Goal: Task Accomplishment & Management: Use online tool/utility

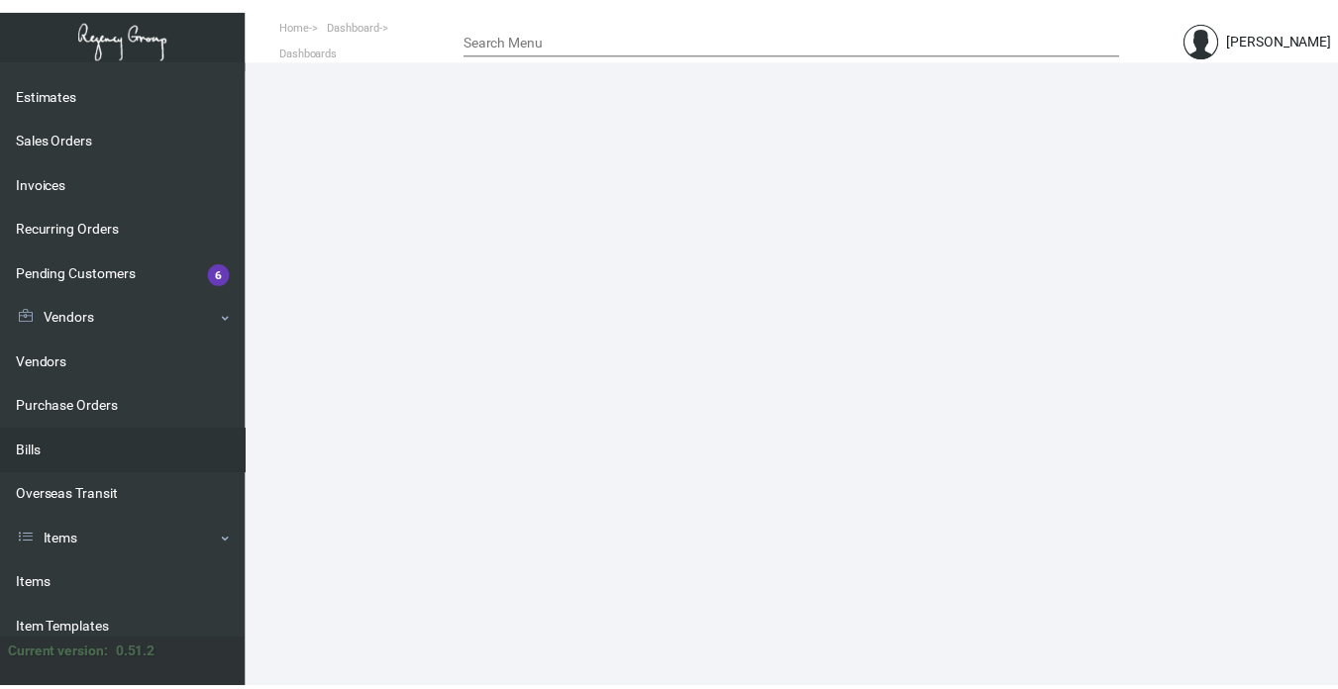
scroll to position [198, 0]
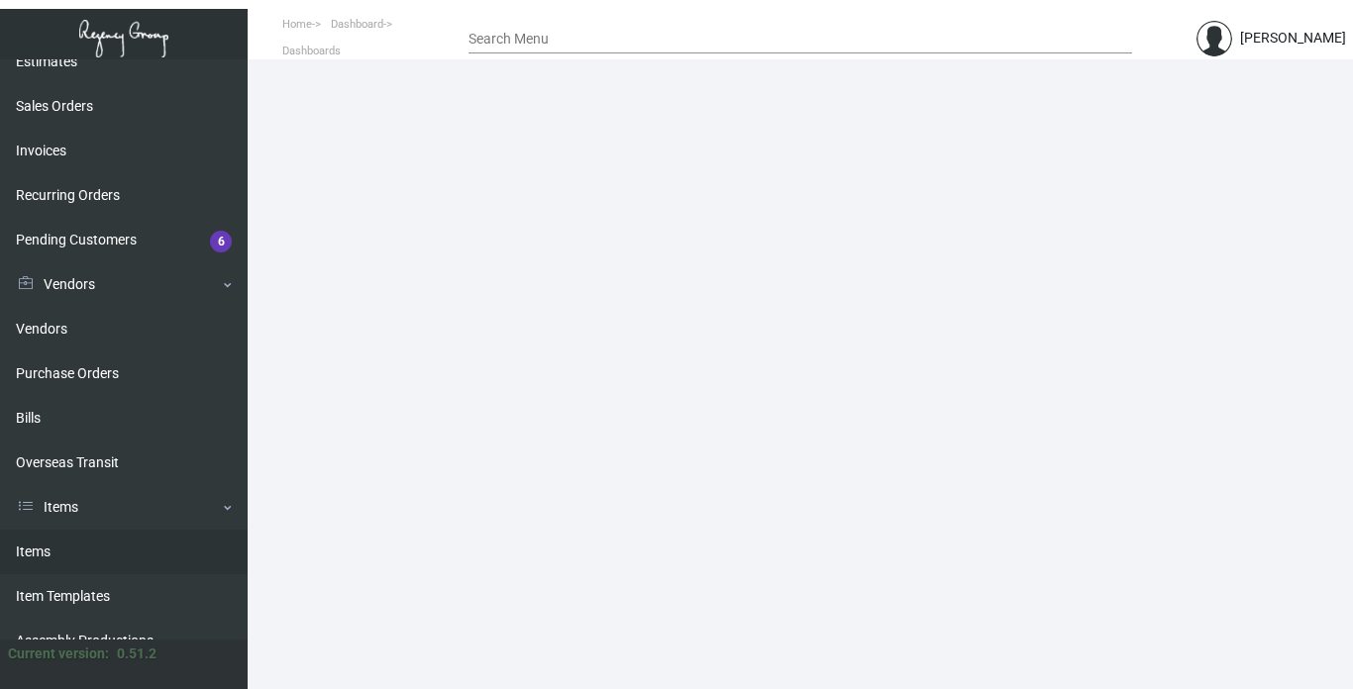
click at [32, 546] on link "Items" at bounding box center [124, 552] width 248 height 45
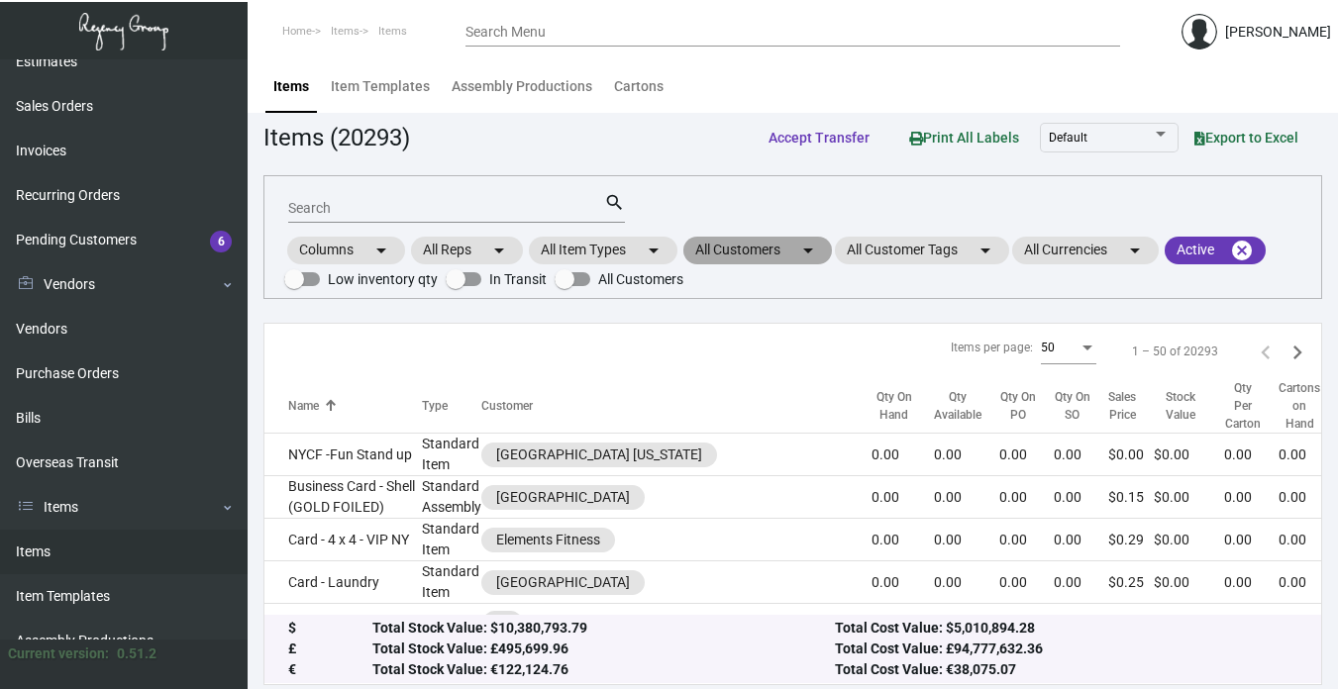
click at [748, 251] on mat-chip "All Customers arrow_drop_down" at bounding box center [757, 251] width 149 height 28
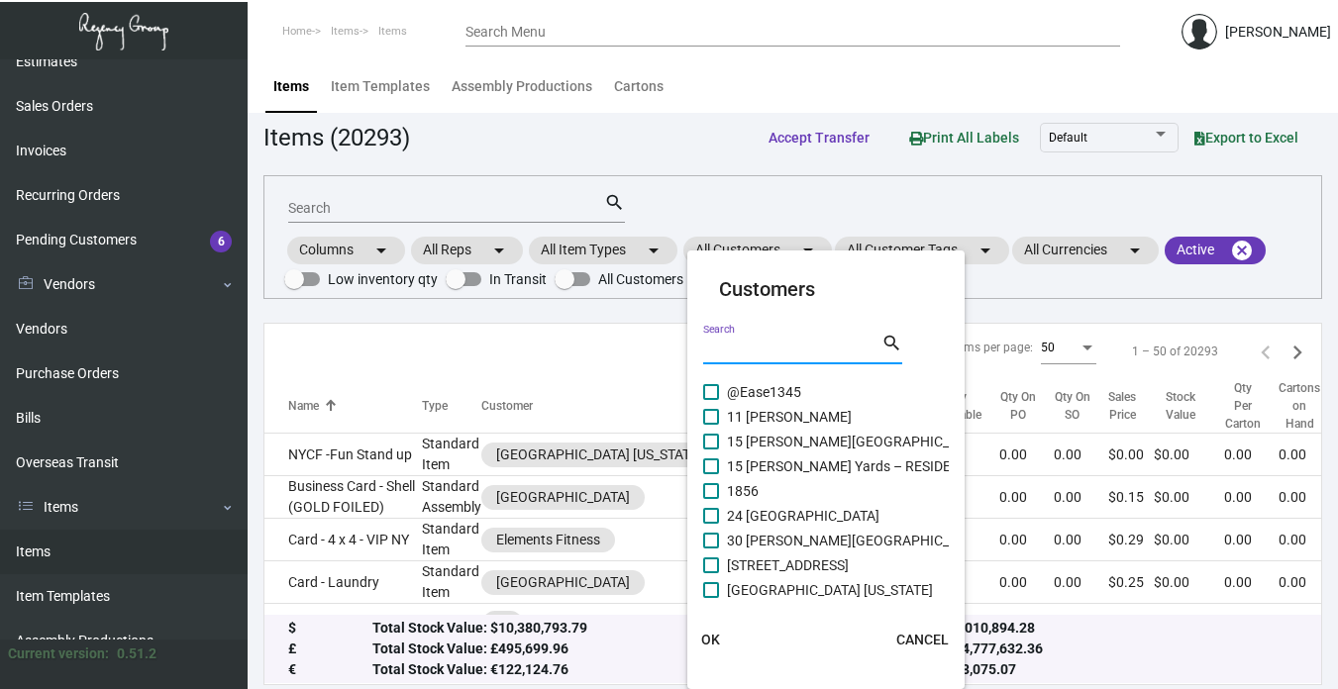
click at [738, 343] on input "Search" at bounding box center [792, 350] width 178 height 16
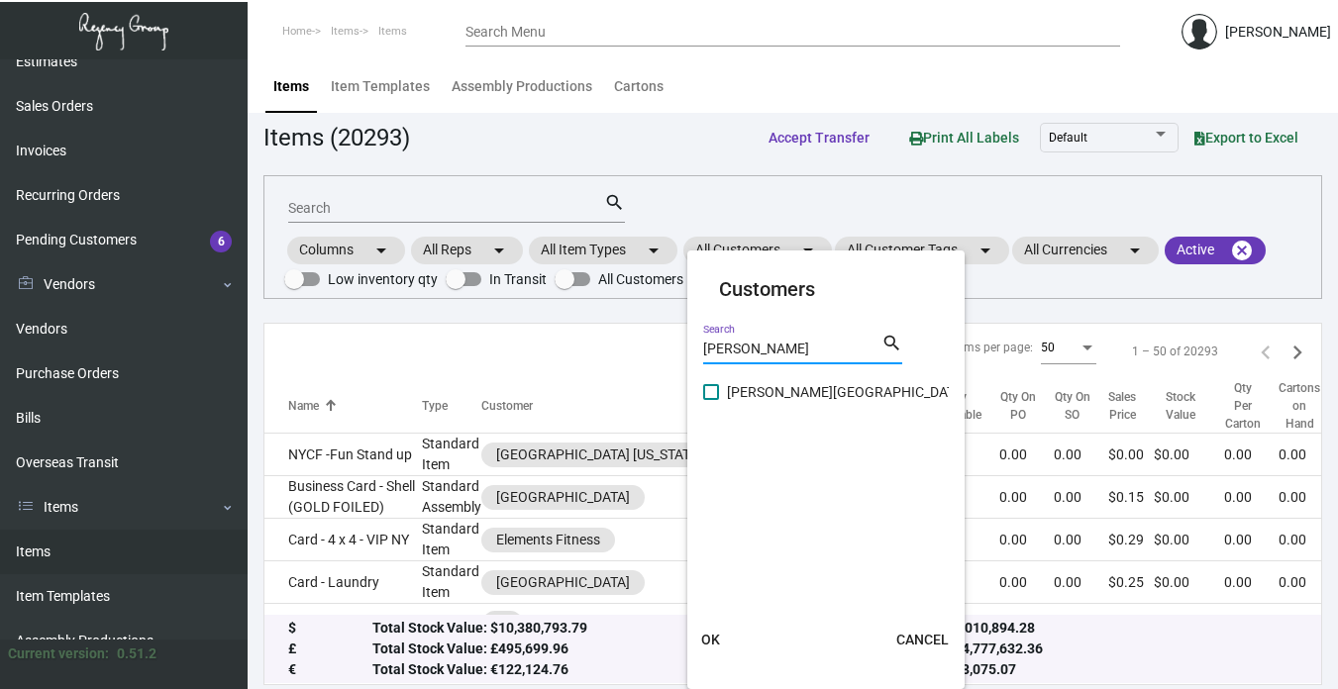
type input "[PERSON_NAME]"
click at [772, 392] on span "[PERSON_NAME][GEOGRAPHIC_DATA]" at bounding box center [847, 392] width 240 height 24
click at [711, 400] on input "[PERSON_NAME][GEOGRAPHIC_DATA]" at bounding box center [710, 400] width 1 height 1
checkbox input "true"
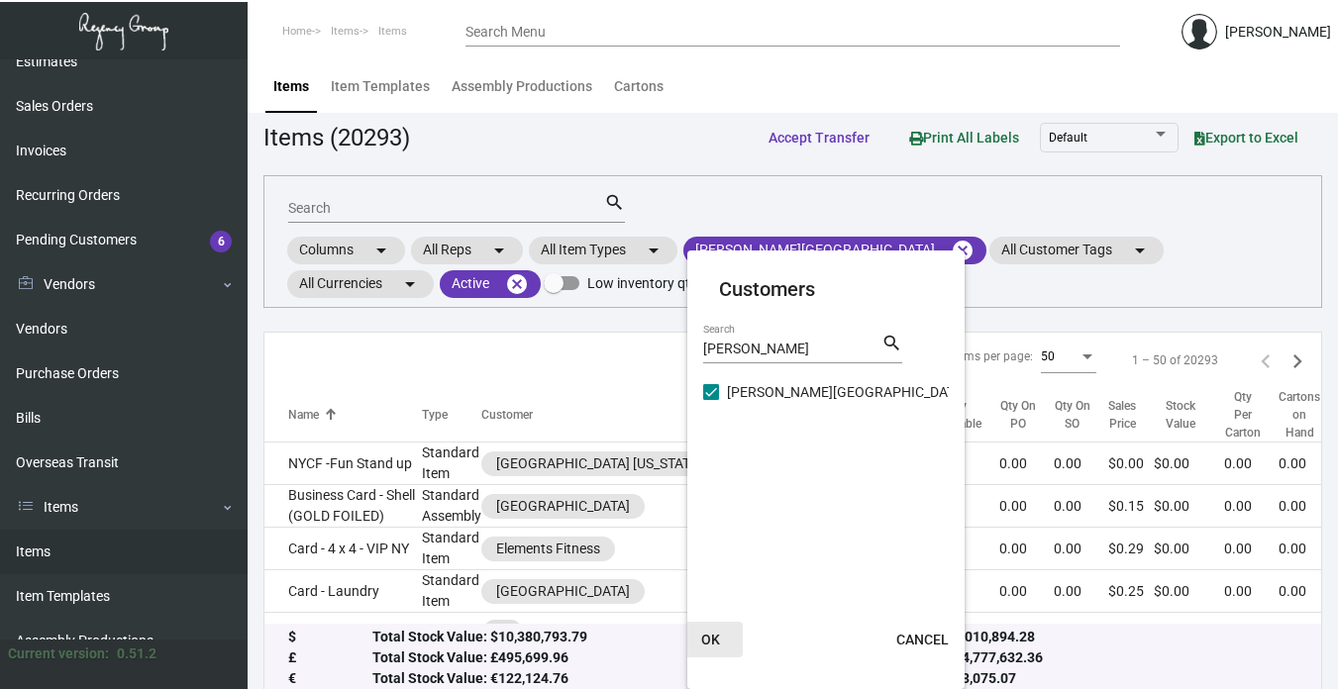
click at [706, 638] on span "OK" at bounding box center [710, 640] width 19 height 16
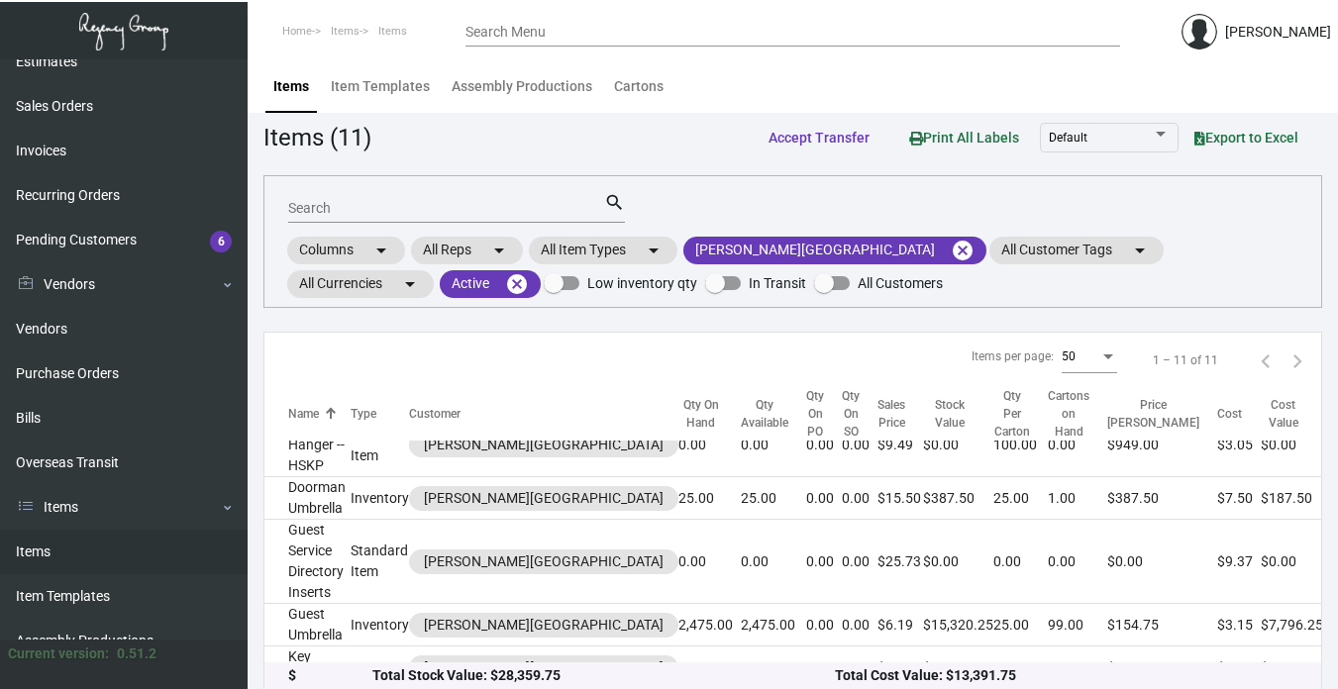
scroll to position [297, 0]
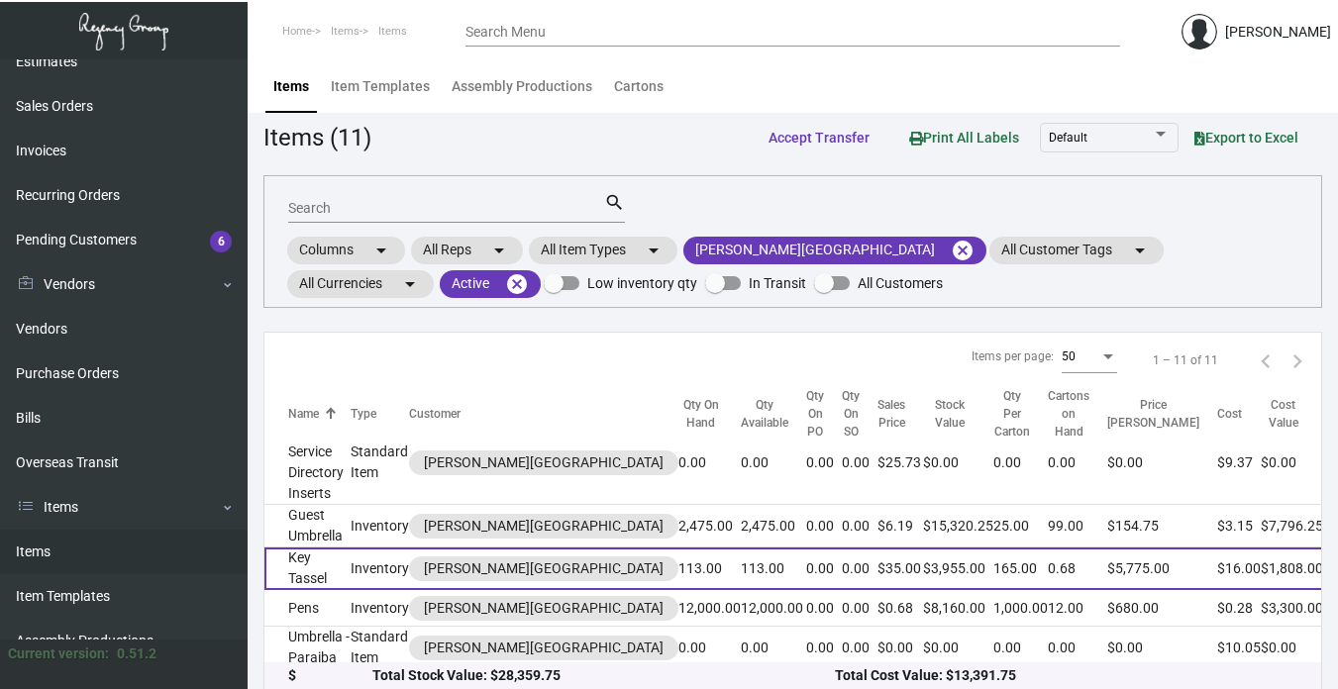
click at [326, 548] on td "Key Tassel" at bounding box center [307, 569] width 86 height 43
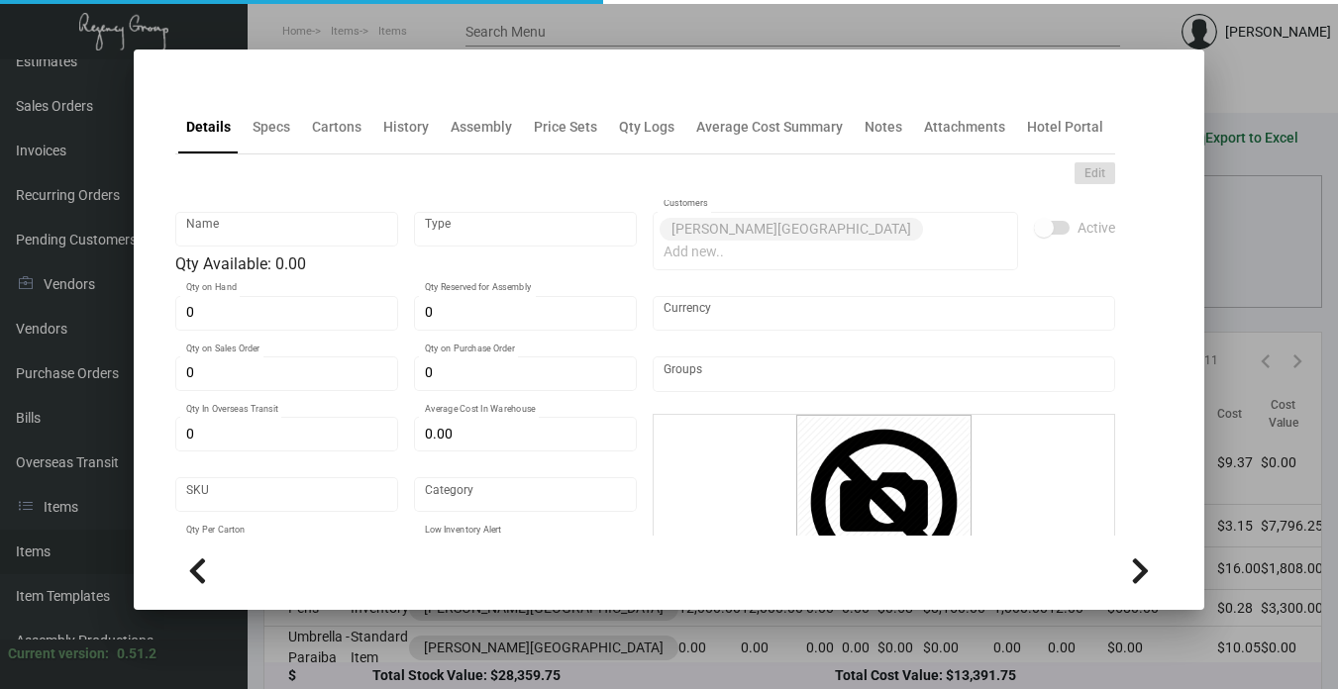
type input "Key Tassel"
type input "Inventory"
type input "113"
type input "$ 43.42857"
type input "Overseas"
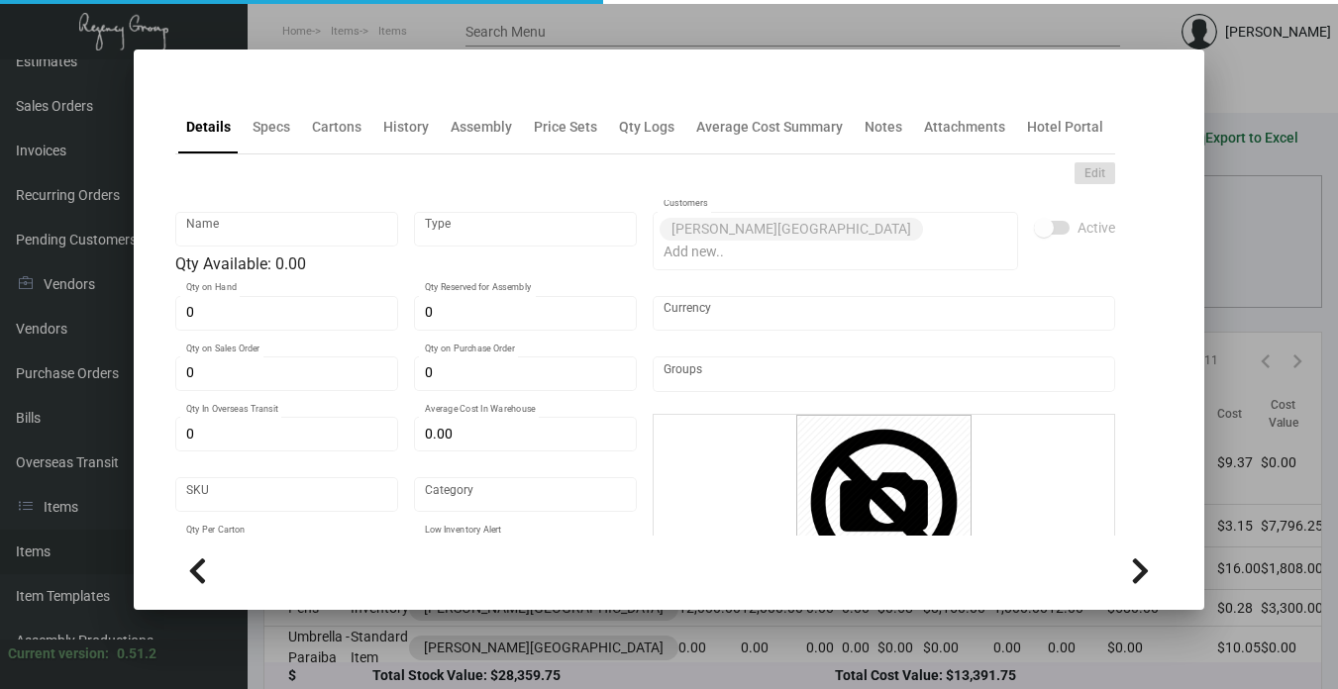
type input "165"
type input "$ 16.00"
type input "$ 35.00"
checkbox input "true"
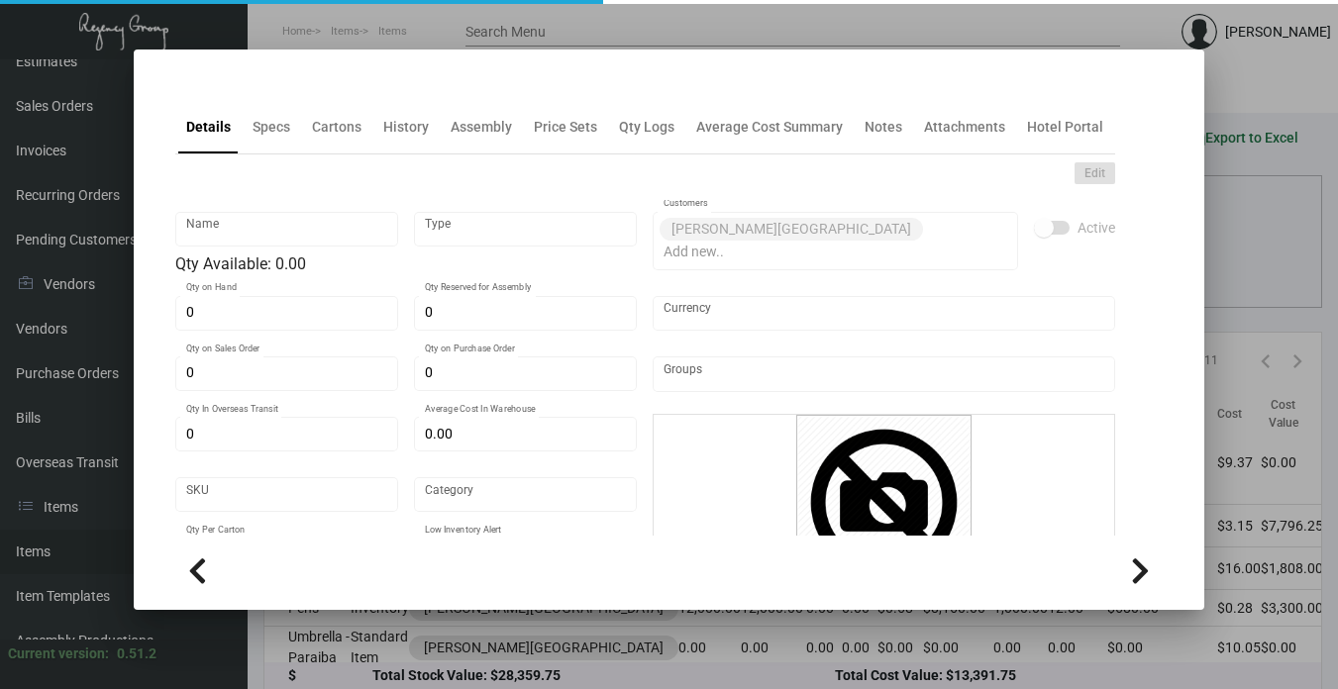
type input "United States Dollar $"
type input "$ 45.00"
type input "$ 140.00"
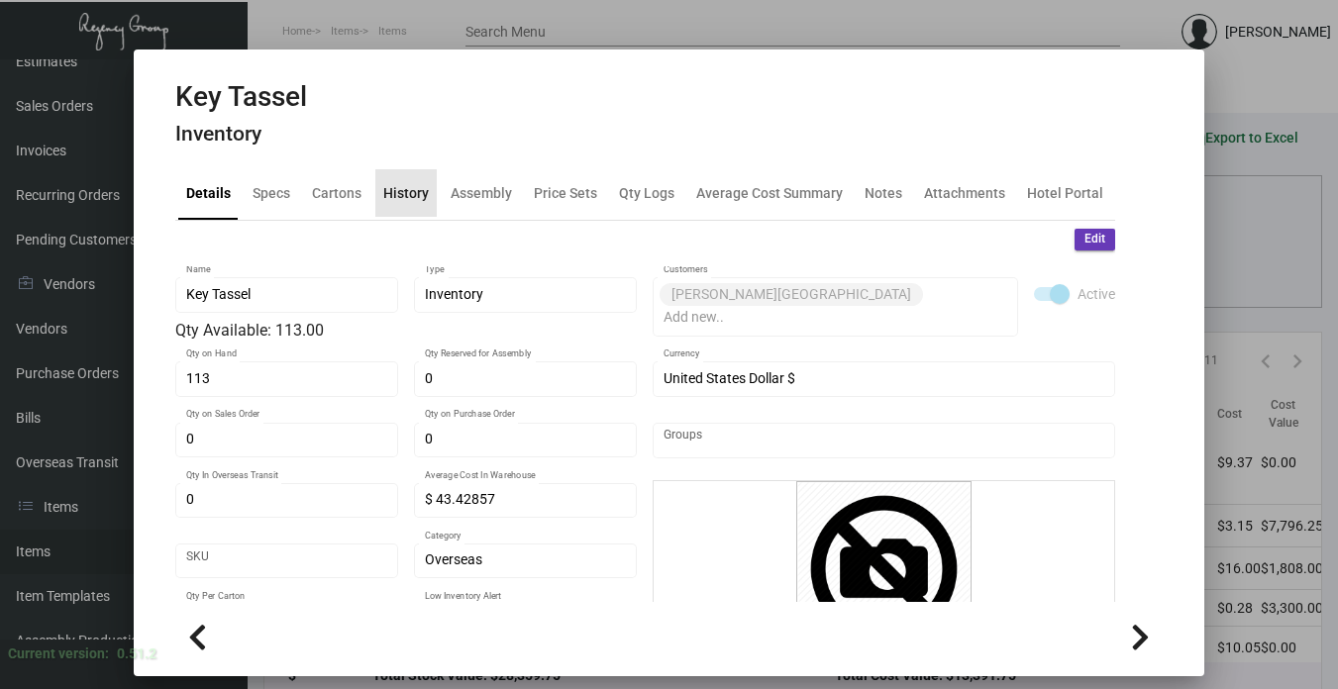
click at [406, 196] on div "History" at bounding box center [406, 192] width 46 height 21
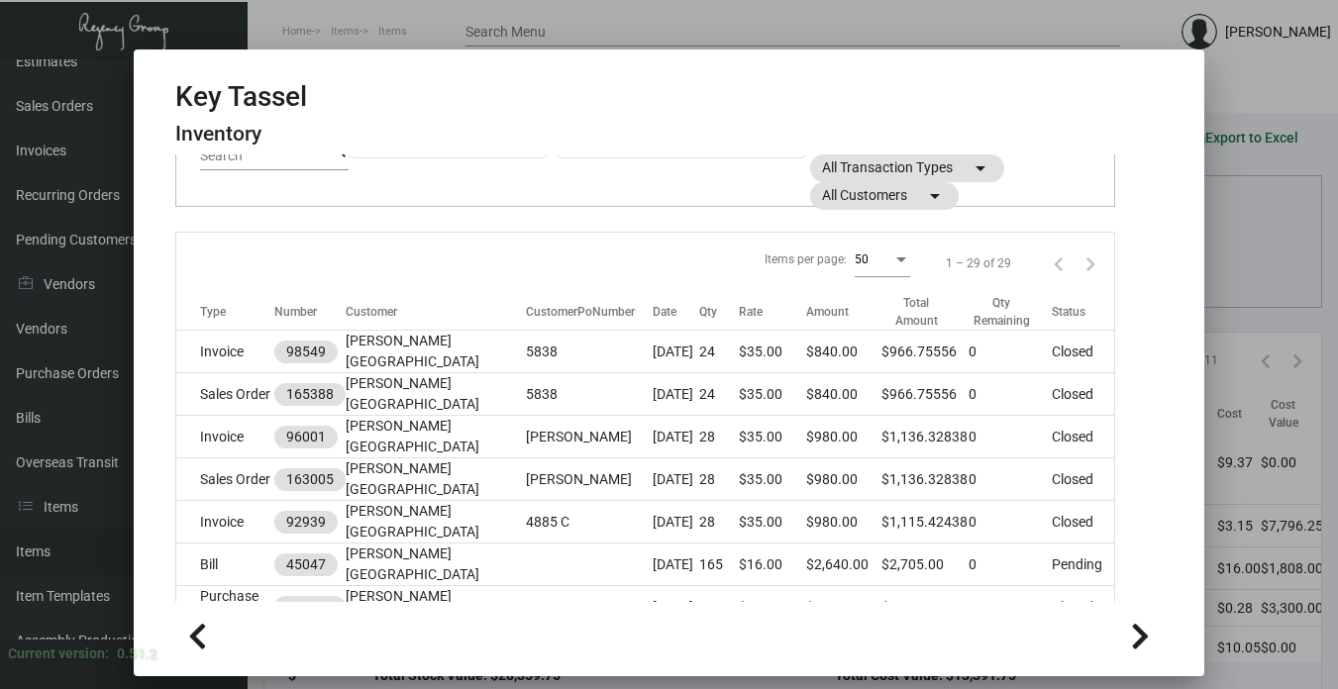
scroll to position [297, 0]
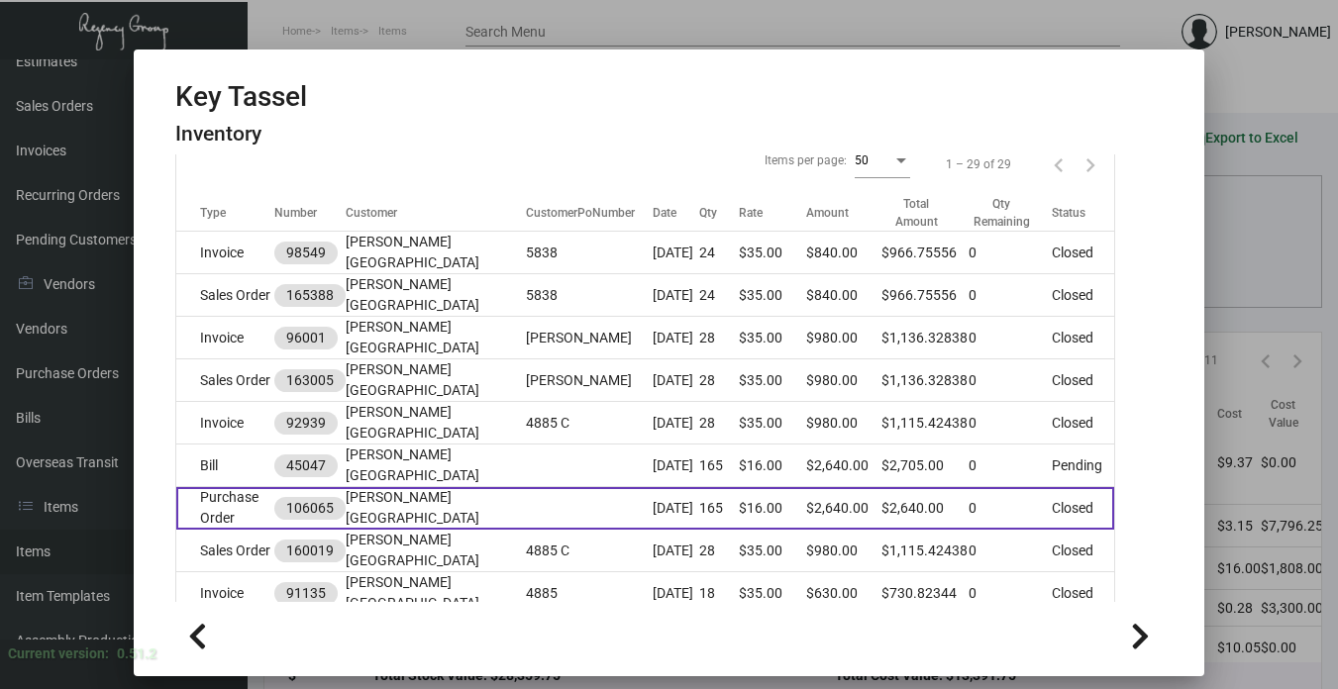
click at [526, 487] on td at bounding box center [589, 508] width 127 height 43
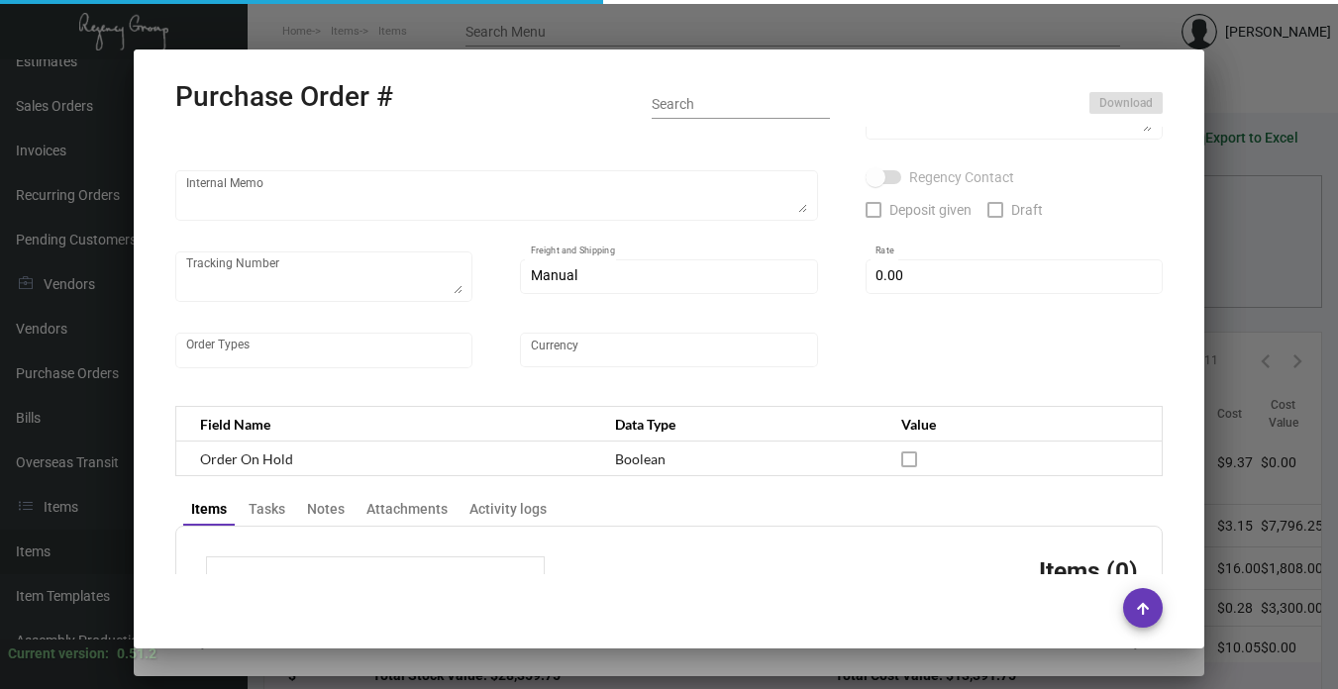
type input "A&S IMPORTS"
type input "[PERSON_NAME]"
type input "106065"
type input "[DATE]"
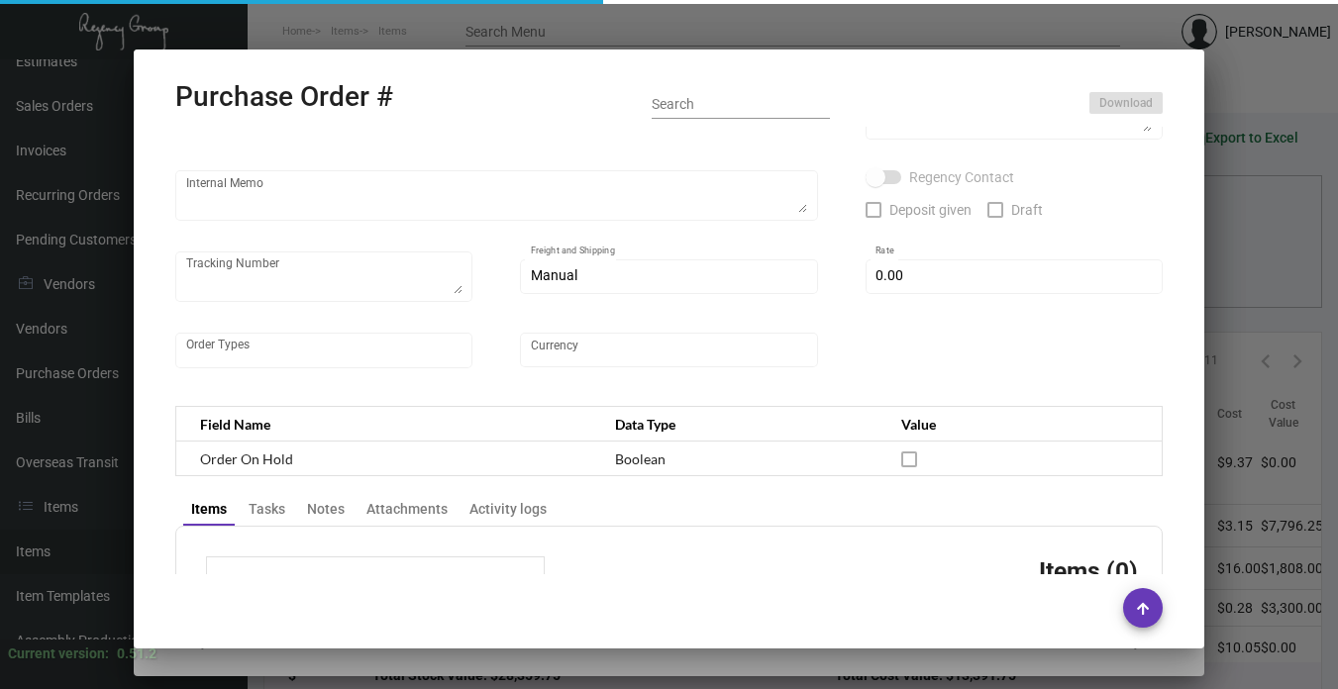
type input "[PERSON_NAME][GEOGRAPHIC_DATA]"
type textarea "Repeat Previous PO 95049."
type textarea "Regency Group NJ - [PERSON_NAME] [STREET_ADDRESS]"
type textarea "NJ Warehouse. CC paid [DATE] 6205 TSW Paid balance of $305.00 [DATE] 1246"
checkbox input "true"
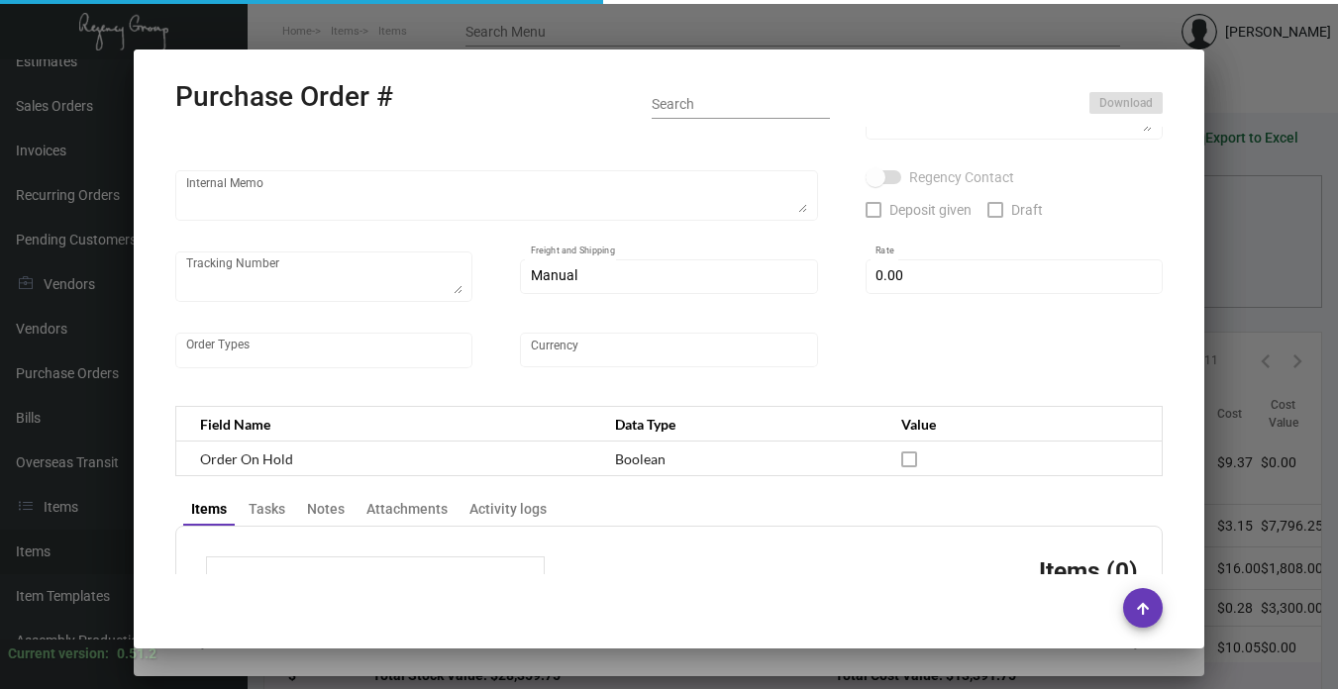
checkbox input "true"
type input "$ 0.00"
type input "United States Dollar $"
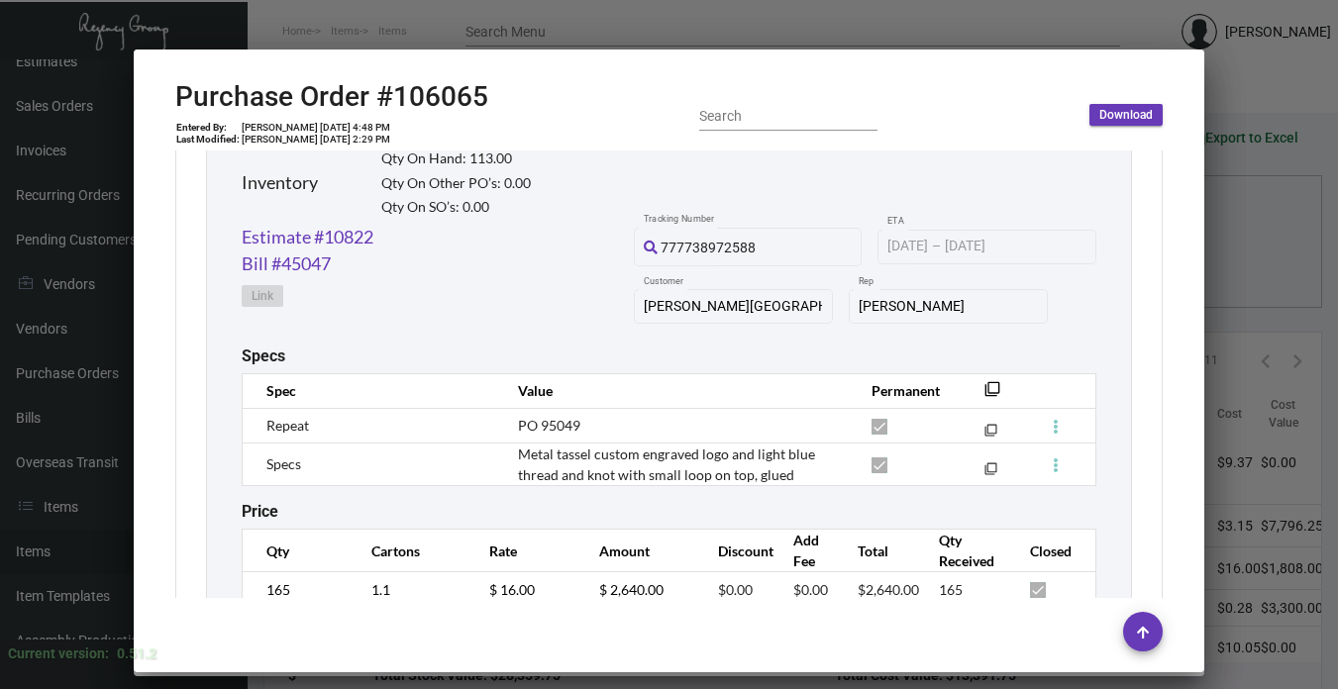
scroll to position [1061, 0]
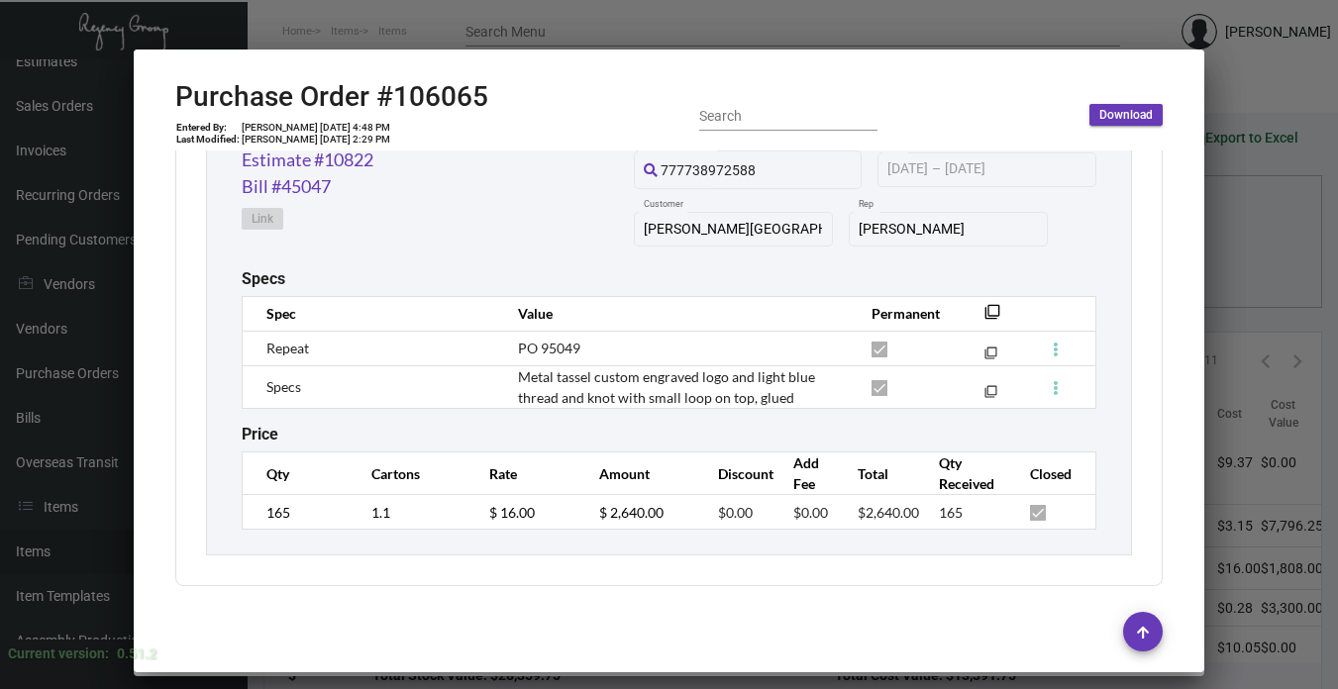
click at [1237, 414] on div at bounding box center [669, 344] width 1338 height 689
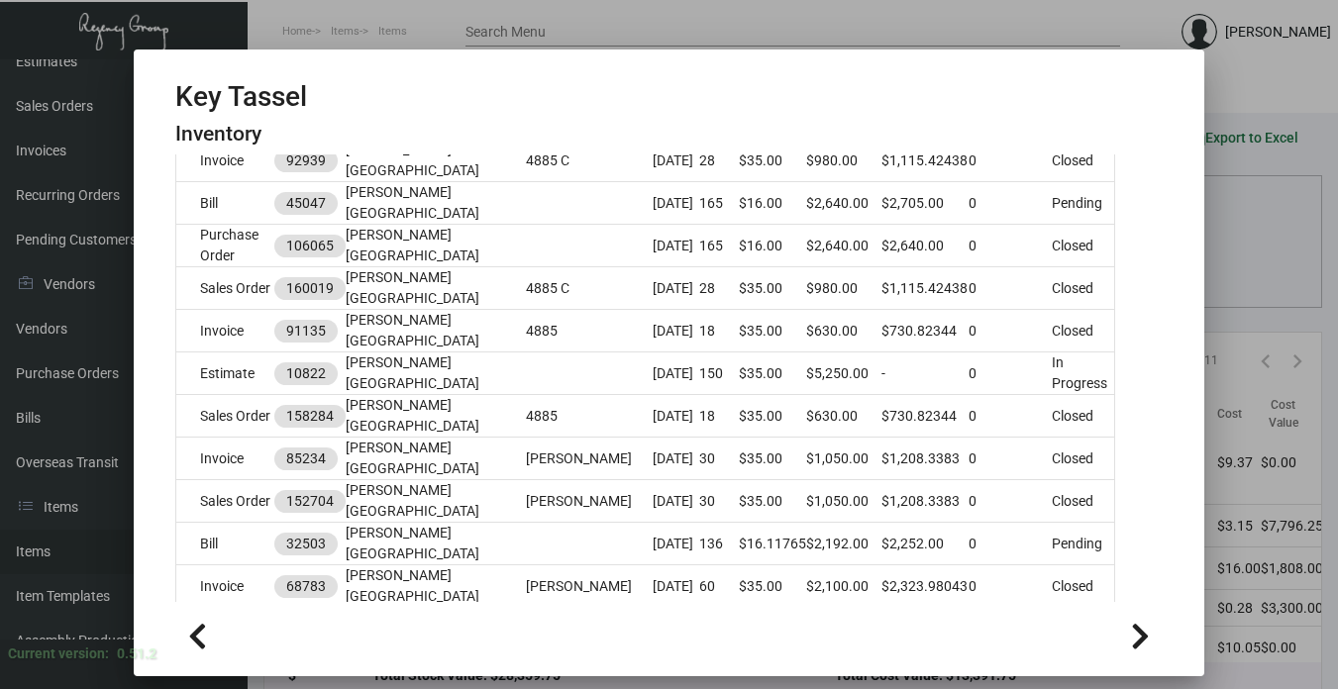
scroll to position [594, 0]
